Goal: Task Accomplishment & Management: Use online tool/utility

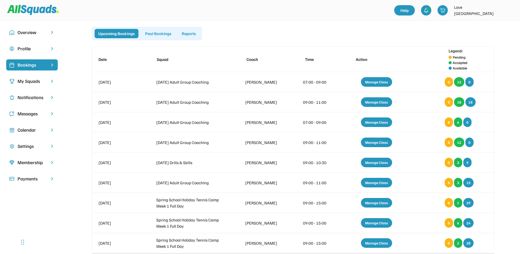
scroll to position [79, 0]
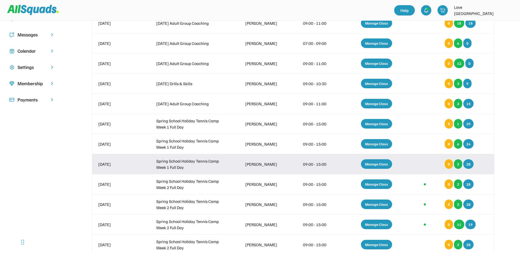
click at [381, 160] on div "Manage Class" at bounding box center [376, 164] width 31 height 10
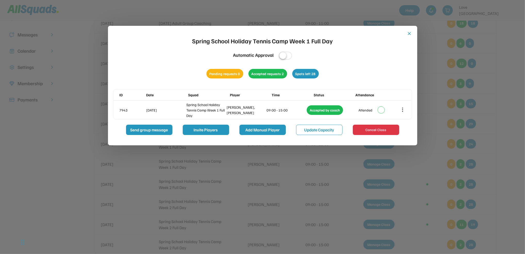
click at [258, 129] on button "Add Manual Player" at bounding box center [262, 129] width 46 height 10
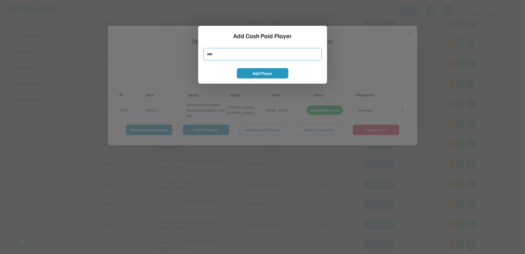
click at [209, 52] on input "input" at bounding box center [262, 54] width 119 height 12
type input "**********"
click at [255, 71] on button "Add Player" at bounding box center [263, 73] width 52 height 10
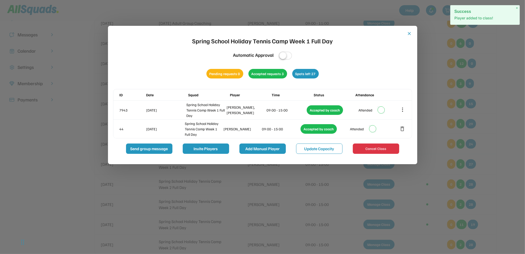
click at [258, 147] on button "Add Manual Player" at bounding box center [262, 148] width 46 height 10
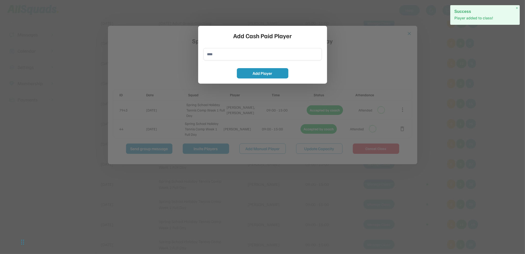
click at [209, 56] on input "input" at bounding box center [262, 54] width 119 height 12
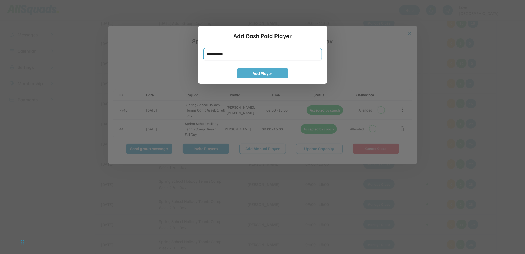
type input "**********"
click at [269, 70] on button "Add Player" at bounding box center [263, 73] width 52 height 10
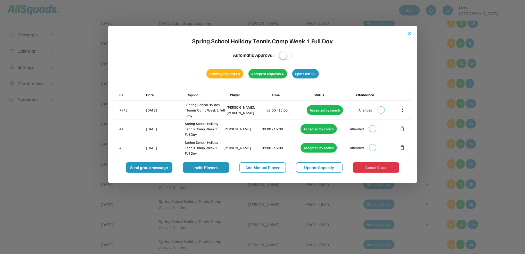
click at [408, 32] on button "close" at bounding box center [409, 33] width 5 height 5
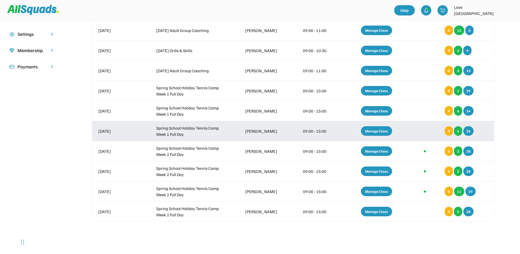
scroll to position [113, 0]
